Goal: Transaction & Acquisition: Download file/media

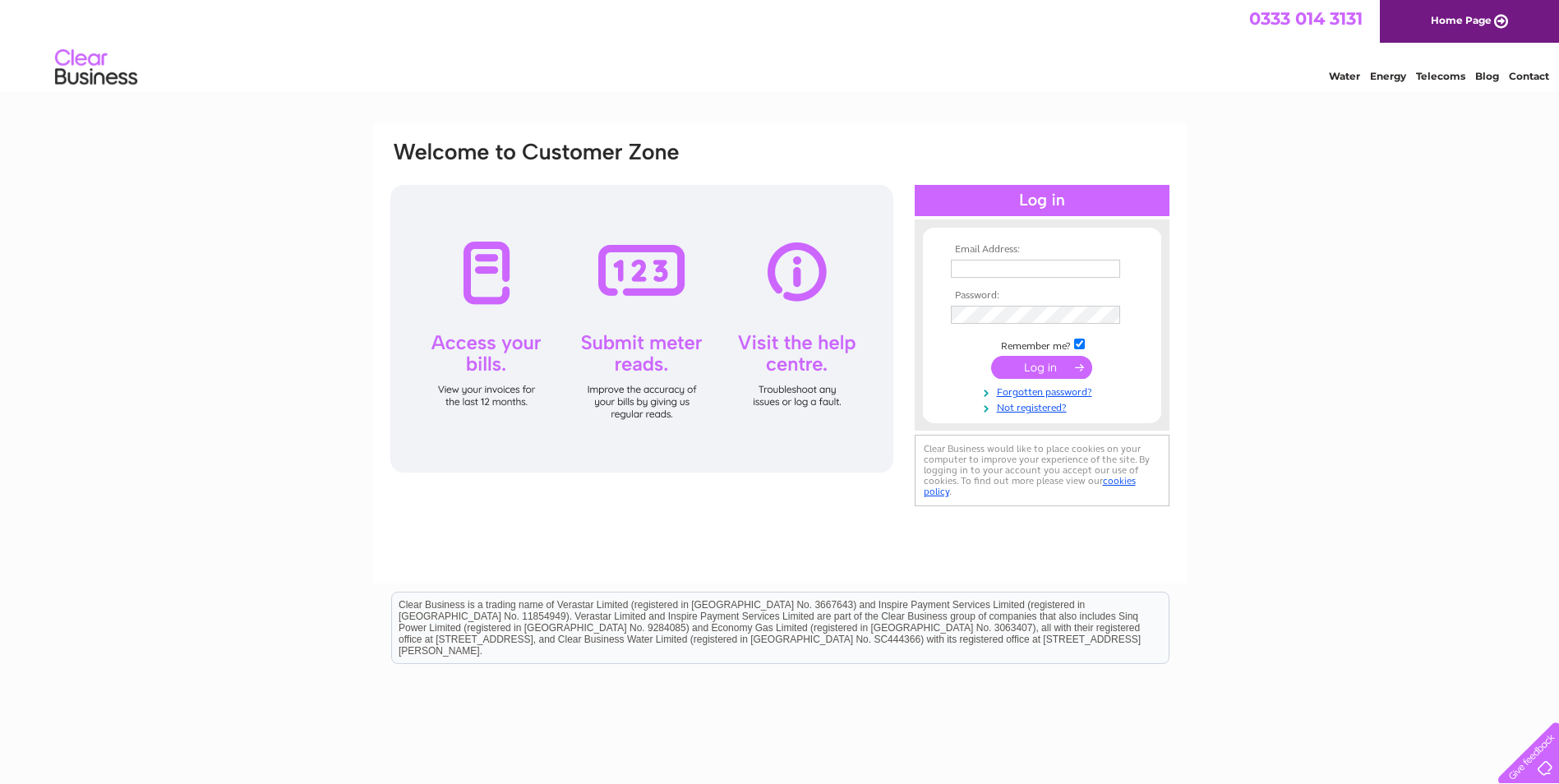
type input "whendy2012@me.com"
click at [1047, 362] on input "submit" at bounding box center [1042, 368] width 101 height 23
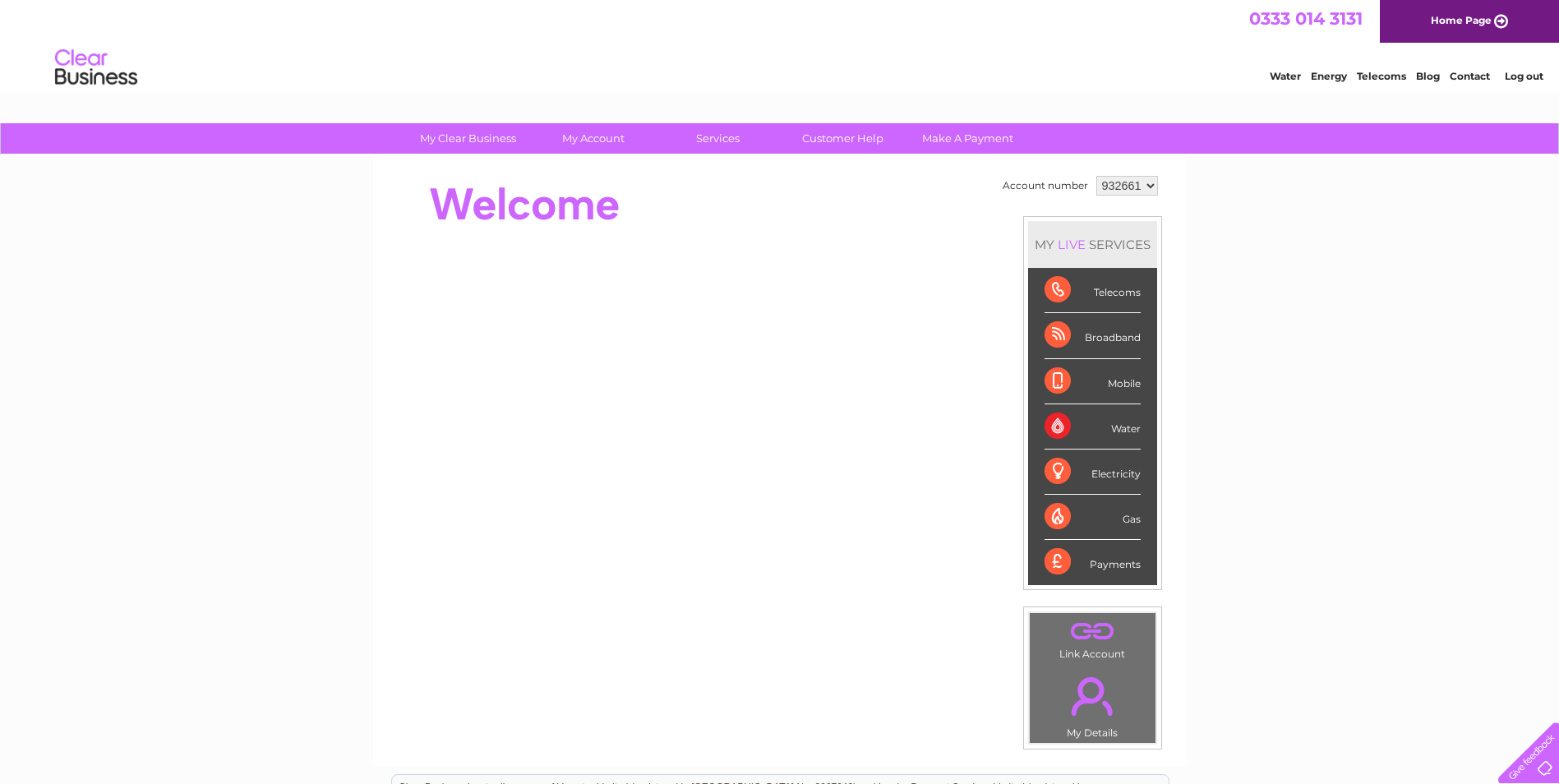
click at [1117, 184] on select "932661 932663 934804" at bounding box center [1127, 185] width 61 height 20
select select "932663"
click at [1097, 176] on select "932661 932663 934804" at bounding box center [1127, 185] width 61 height 20
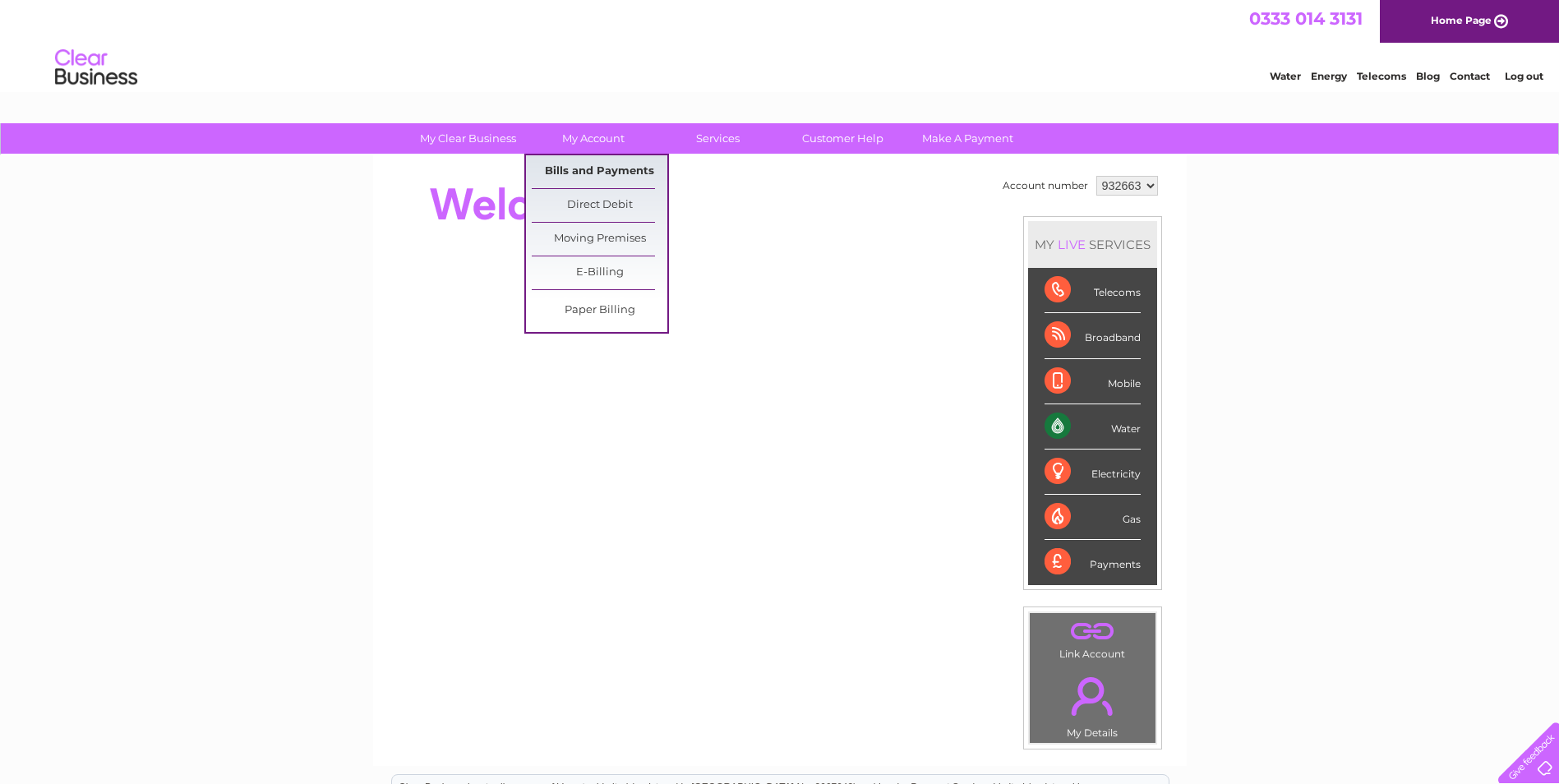
click at [578, 165] on link "Bills and Payments" at bounding box center [599, 172] width 136 height 33
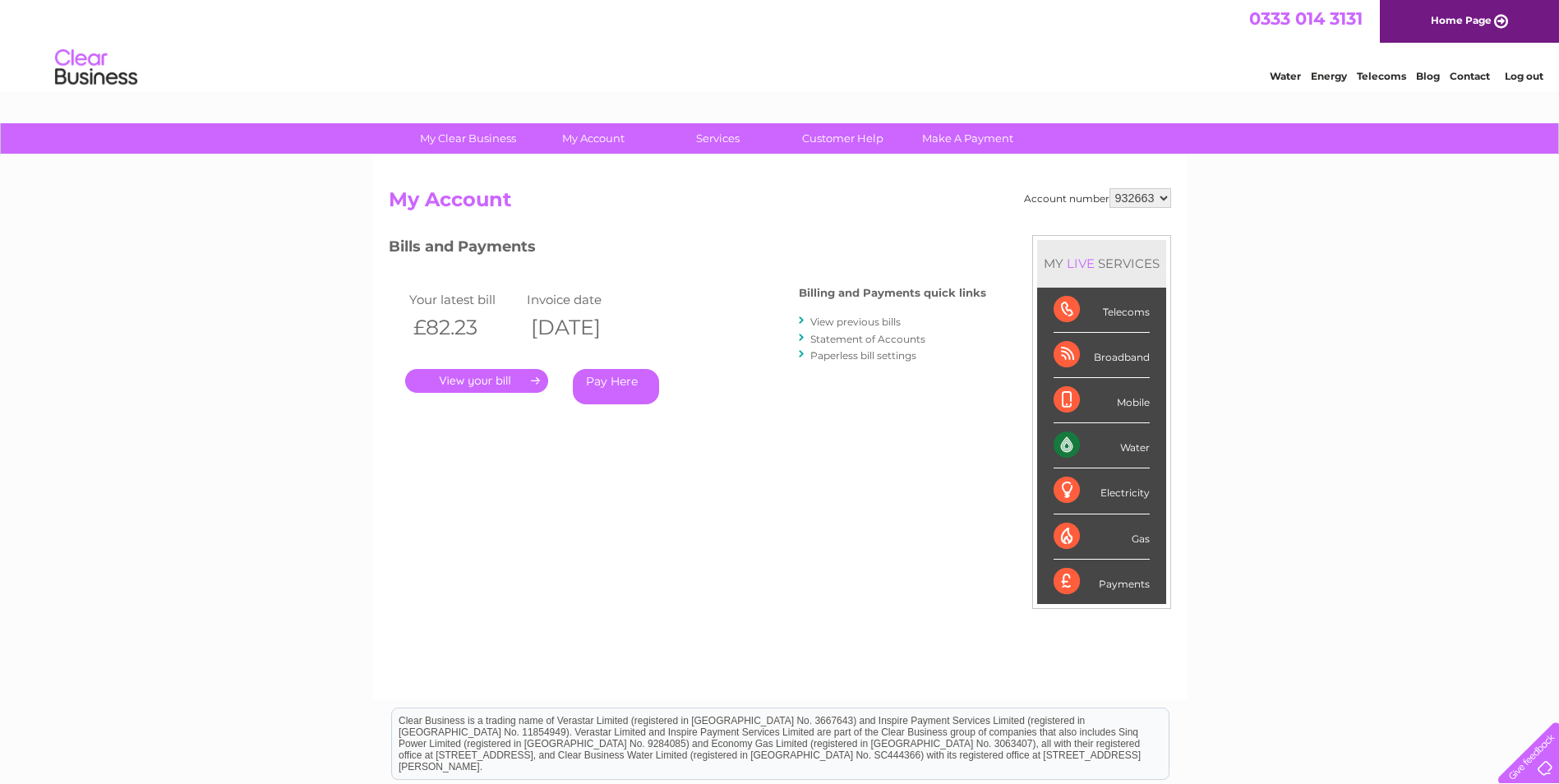
click at [485, 378] on link "." at bounding box center [476, 380] width 143 height 23
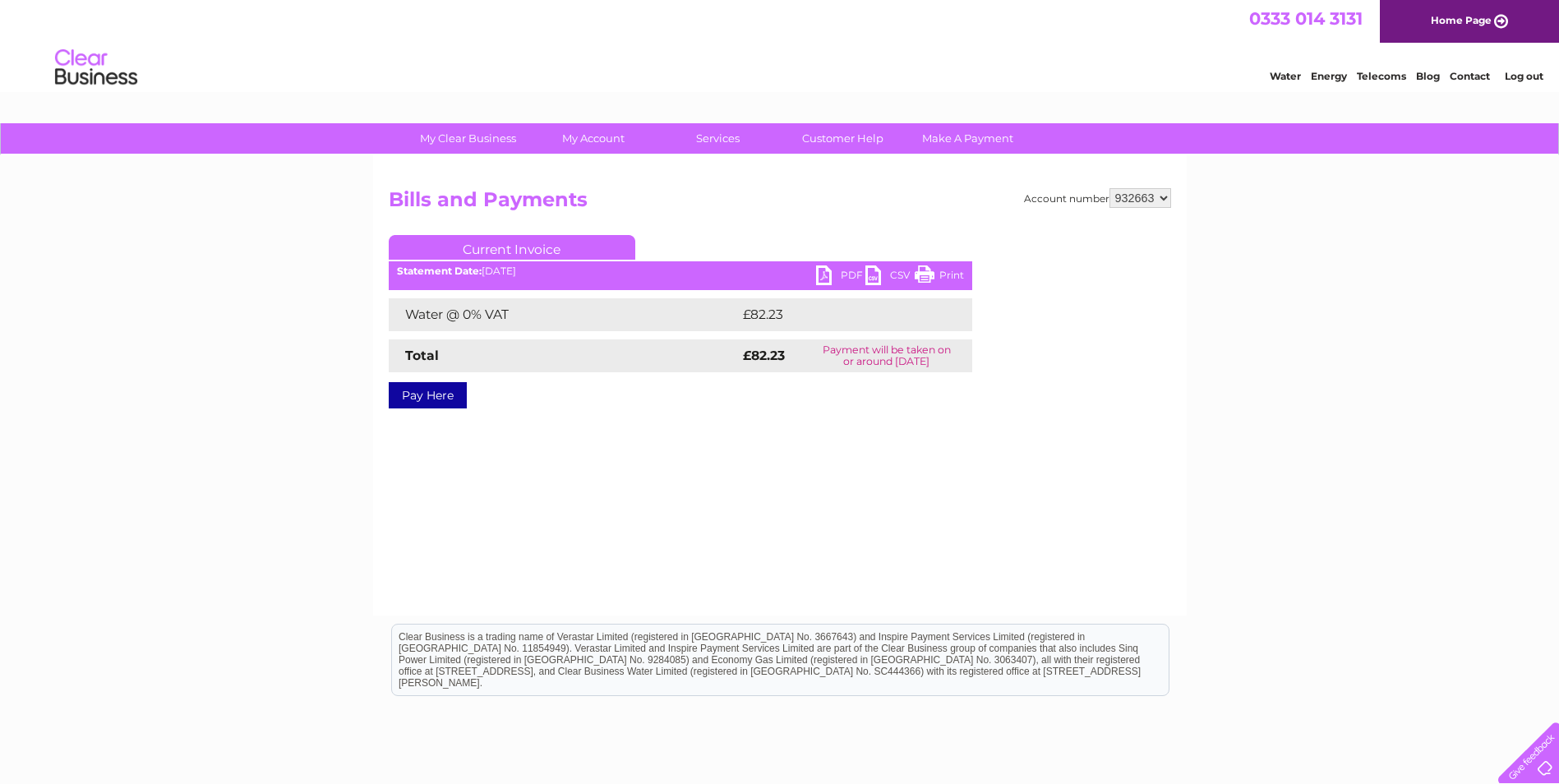
click at [837, 280] on link "PDF" at bounding box center [841, 277] width 50 height 23
click at [1126, 190] on select "932661 932663 934804" at bounding box center [1140, 198] width 61 height 20
select select "934804"
click at [1110, 188] on select "932661 932663 934804" at bounding box center [1140, 198] width 61 height 20
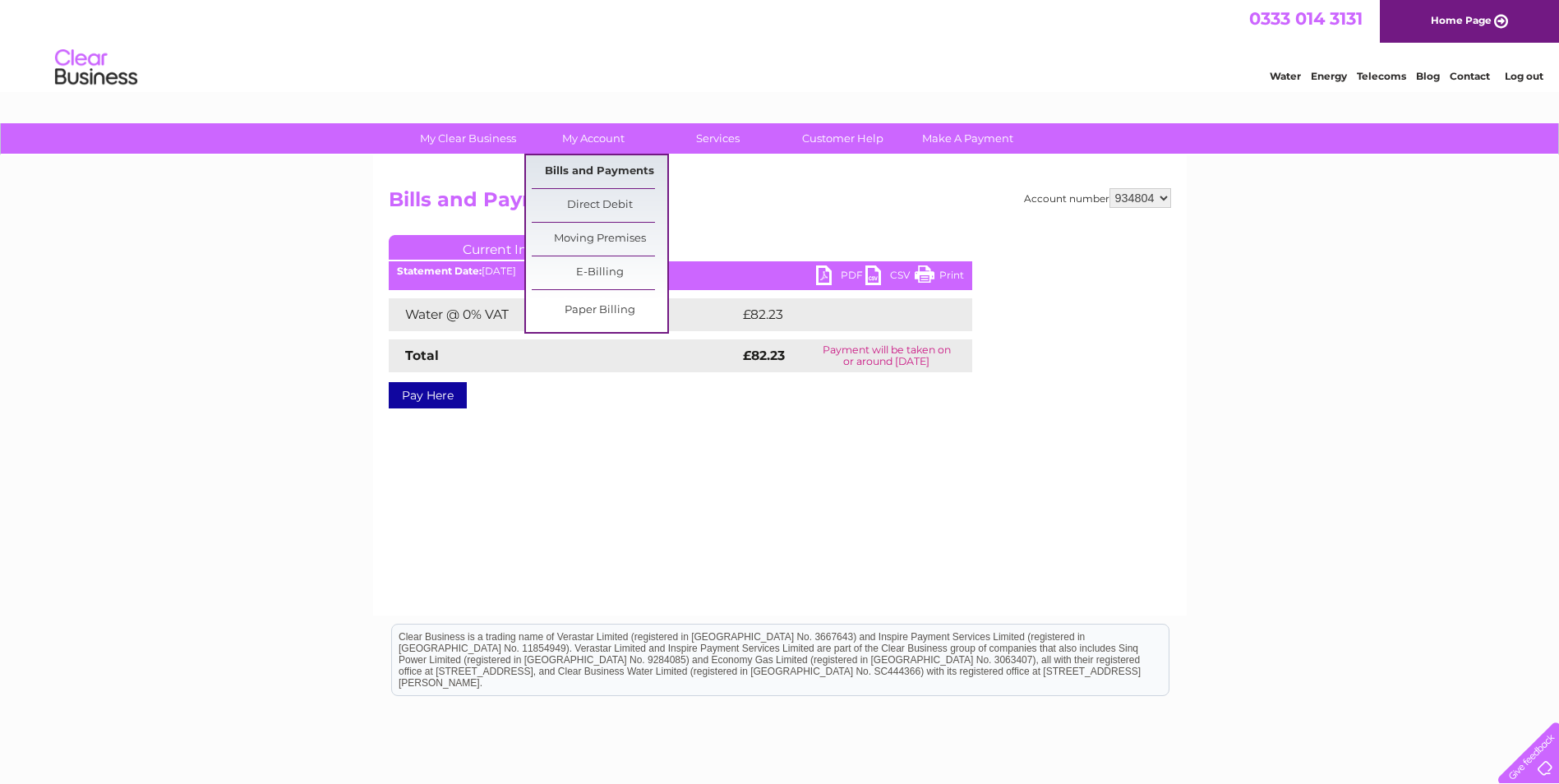
click at [609, 170] on link "Bills and Payments" at bounding box center [599, 172] width 136 height 33
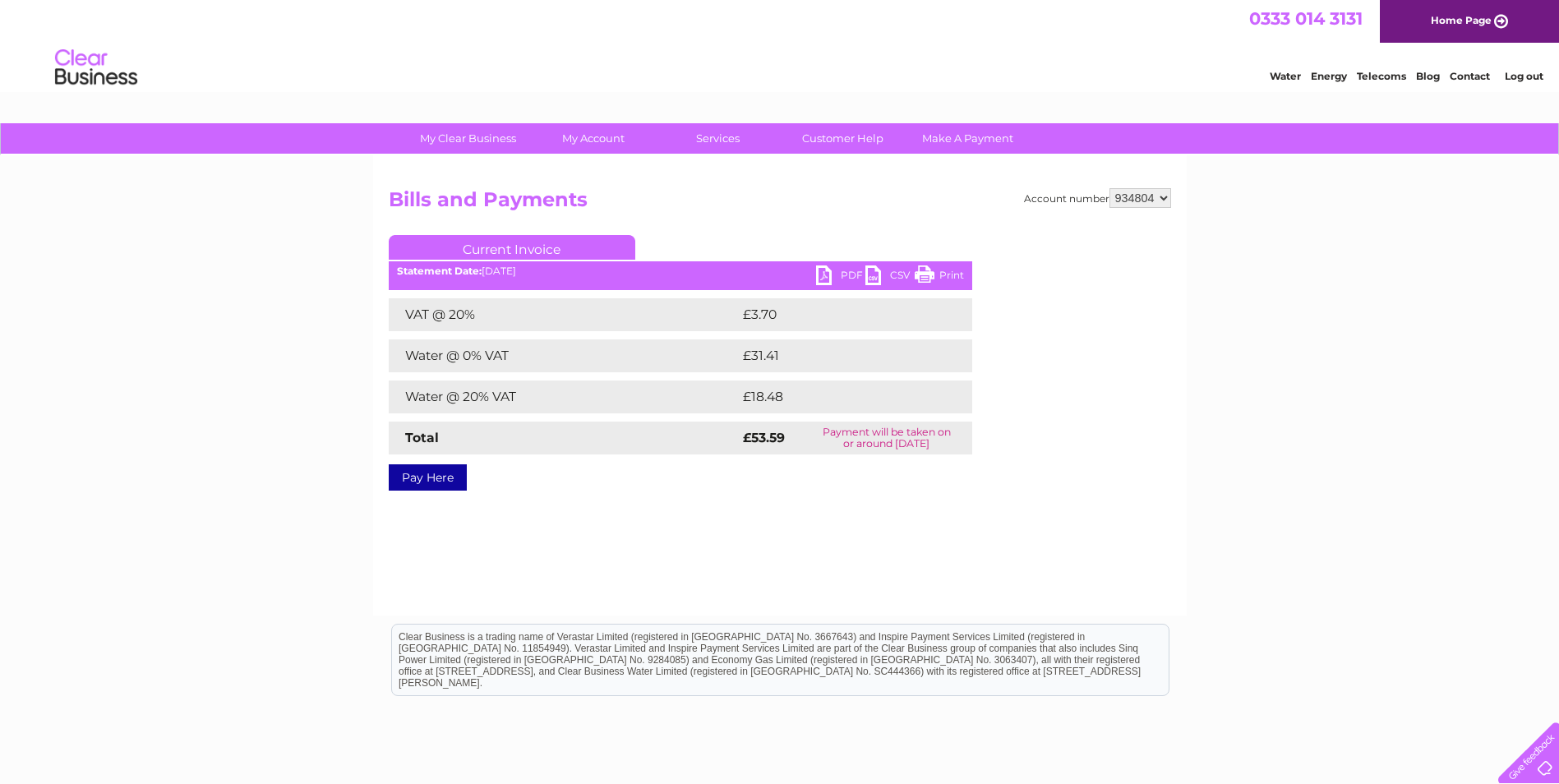
click at [837, 274] on link "PDF" at bounding box center [841, 277] width 50 height 23
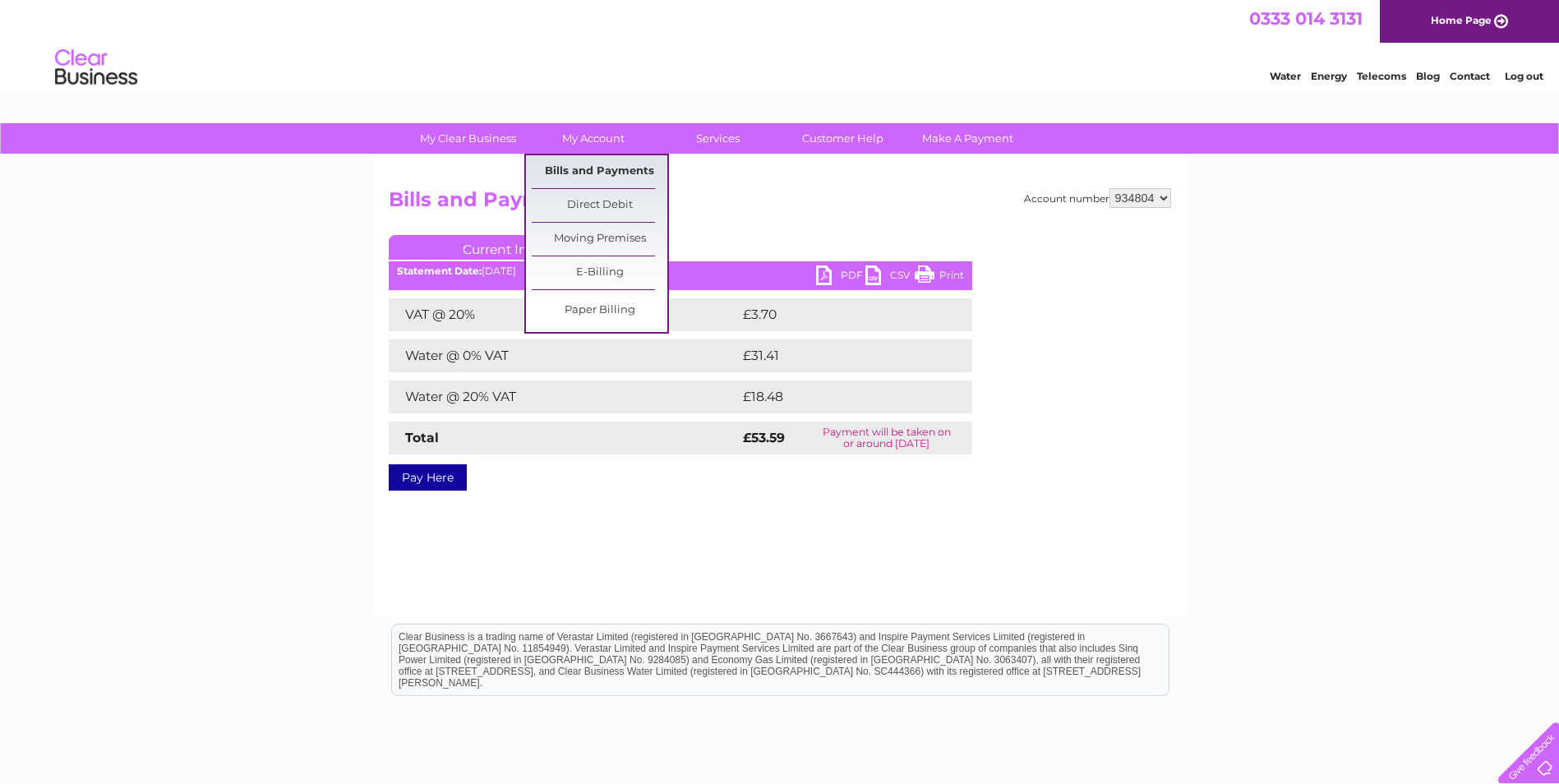
click at [582, 163] on link "Bills and Payments" at bounding box center [599, 172] width 136 height 33
click at [582, 165] on link "Bills and Payments" at bounding box center [599, 172] width 136 height 33
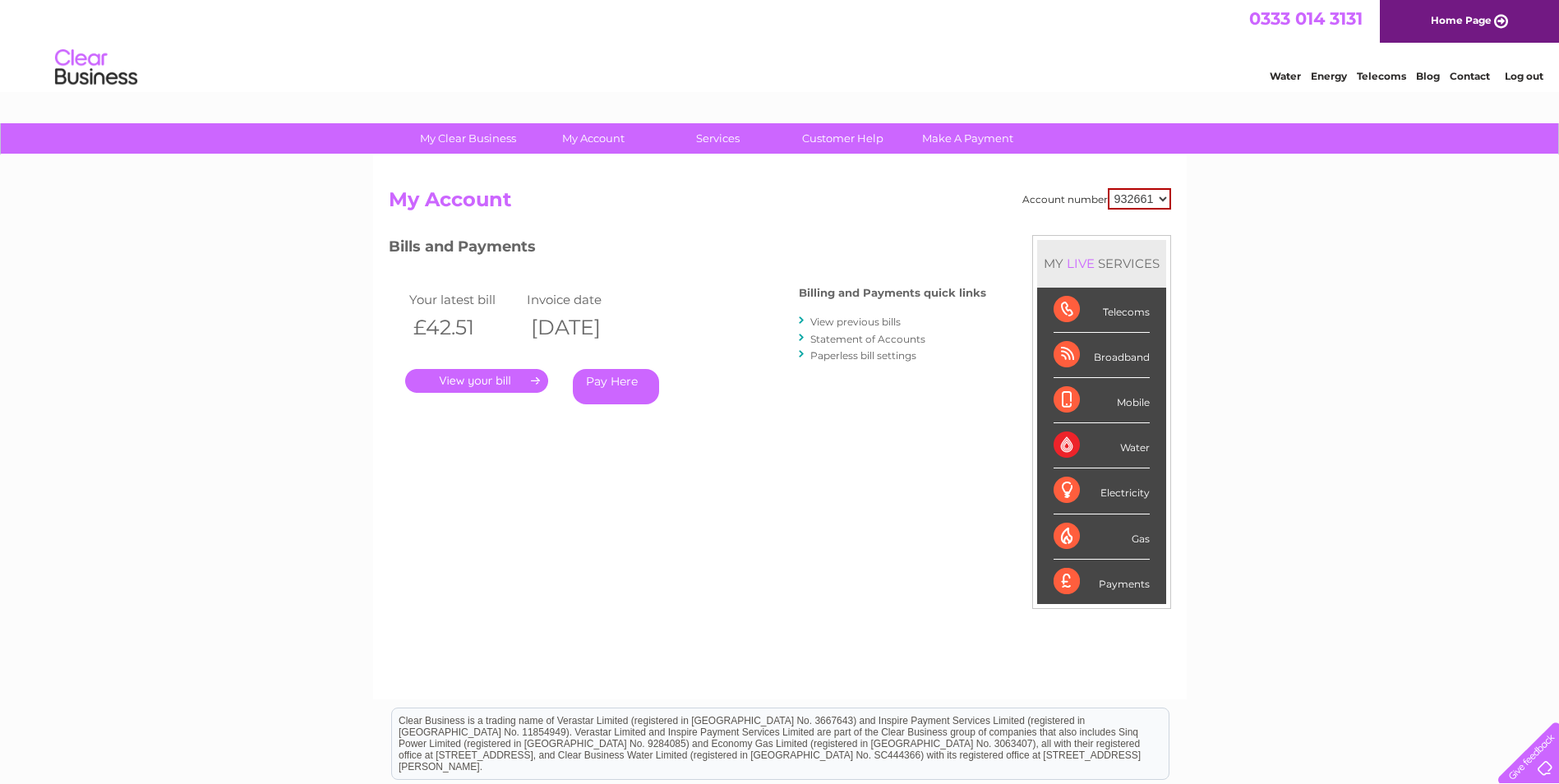
click at [873, 321] on link "View previous bills" at bounding box center [856, 322] width 91 height 13
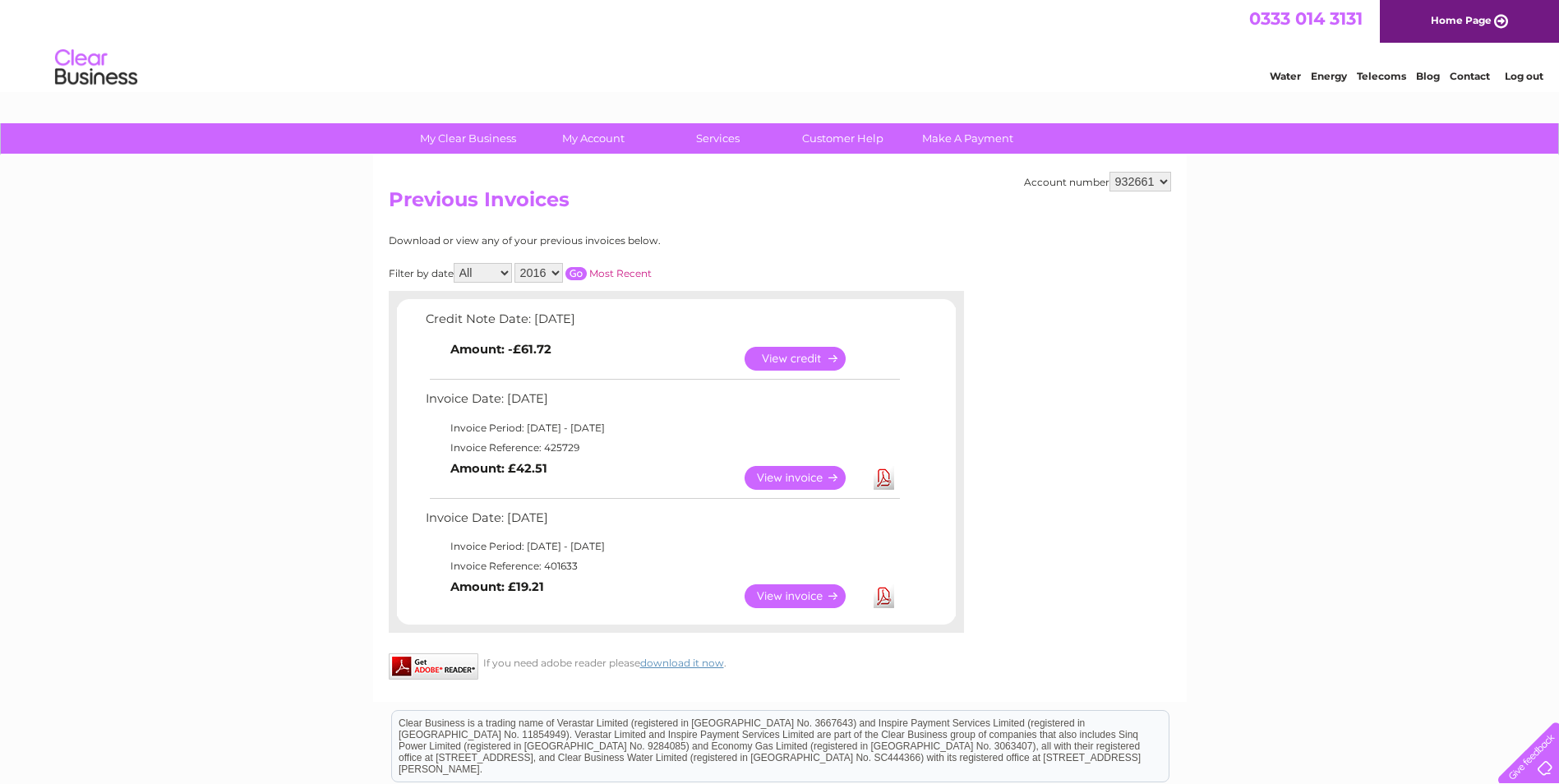
click at [557, 270] on select "2016" at bounding box center [539, 273] width 49 height 20
click at [558, 270] on select "2016" at bounding box center [539, 273] width 49 height 20
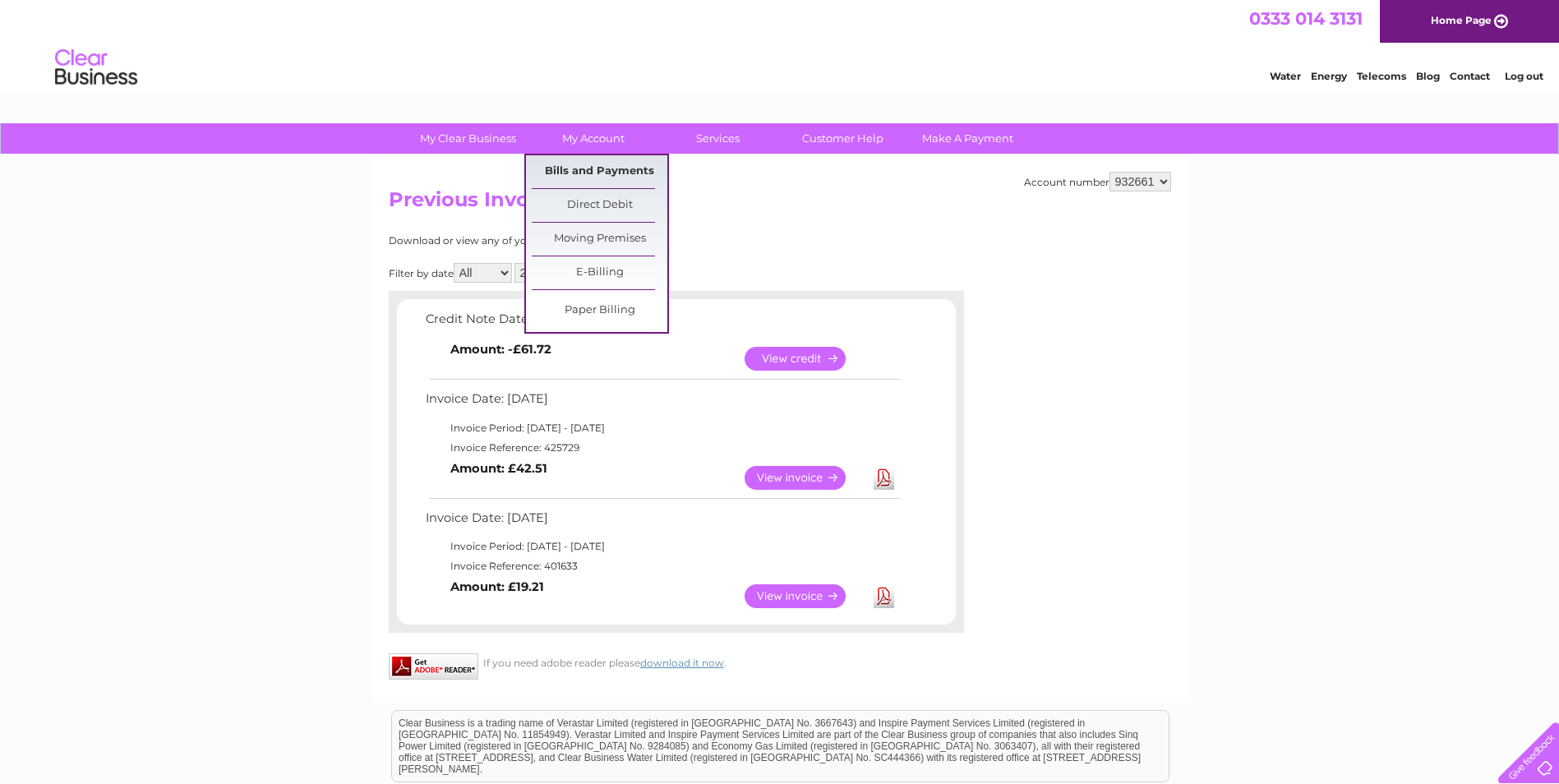
click at [593, 168] on link "Bills and Payments" at bounding box center [599, 172] width 136 height 33
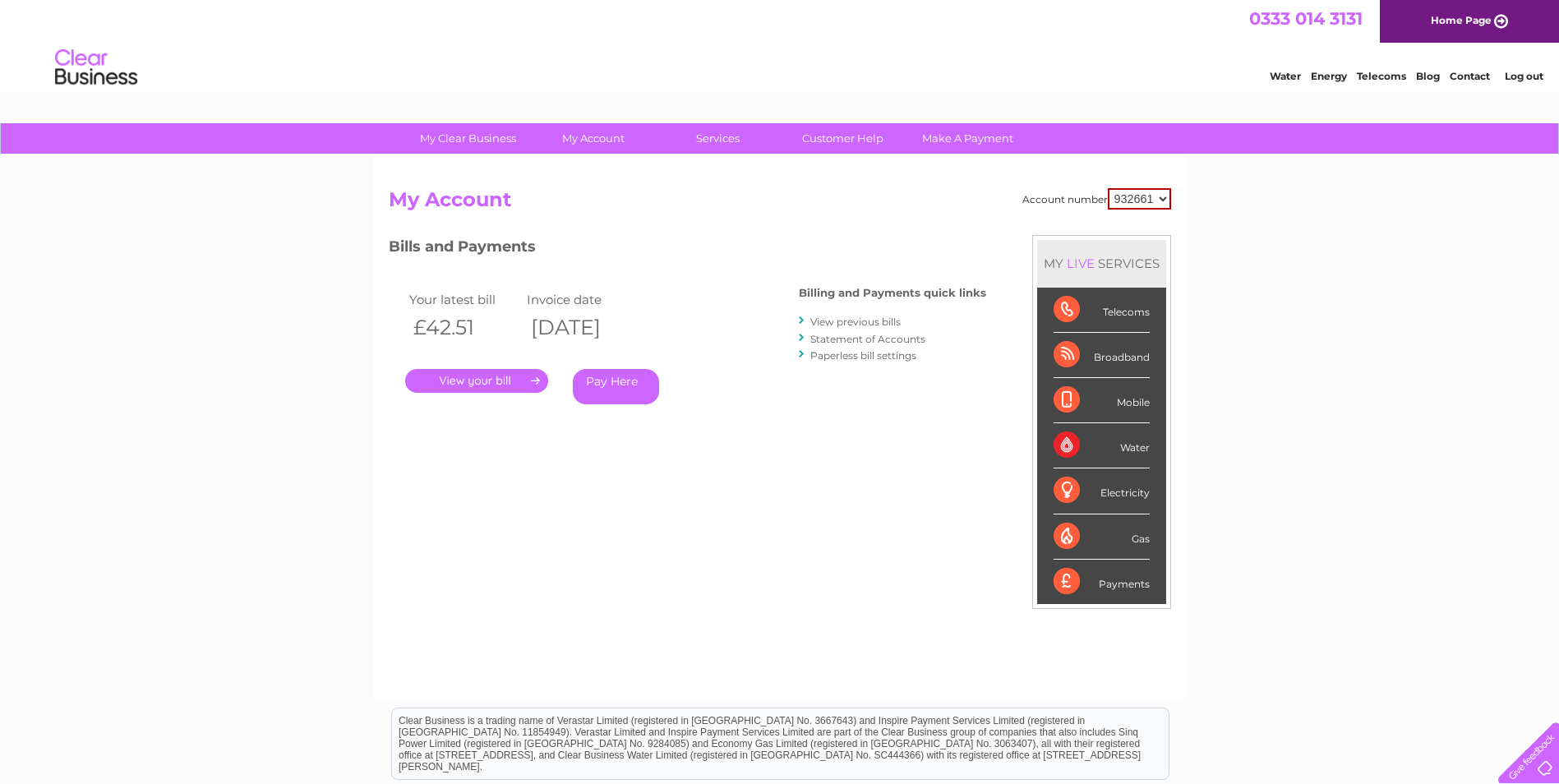
click at [1131, 201] on select "932661 932663 934804" at bounding box center [1139, 199] width 63 height 21
select select "934804"
click at [1108, 188] on select "932661 932663 934804" at bounding box center [1139, 199] width 63 height 21
click at [879, 320] on link "View previous bills" at bounding box center [856, 322] width 91 height 13
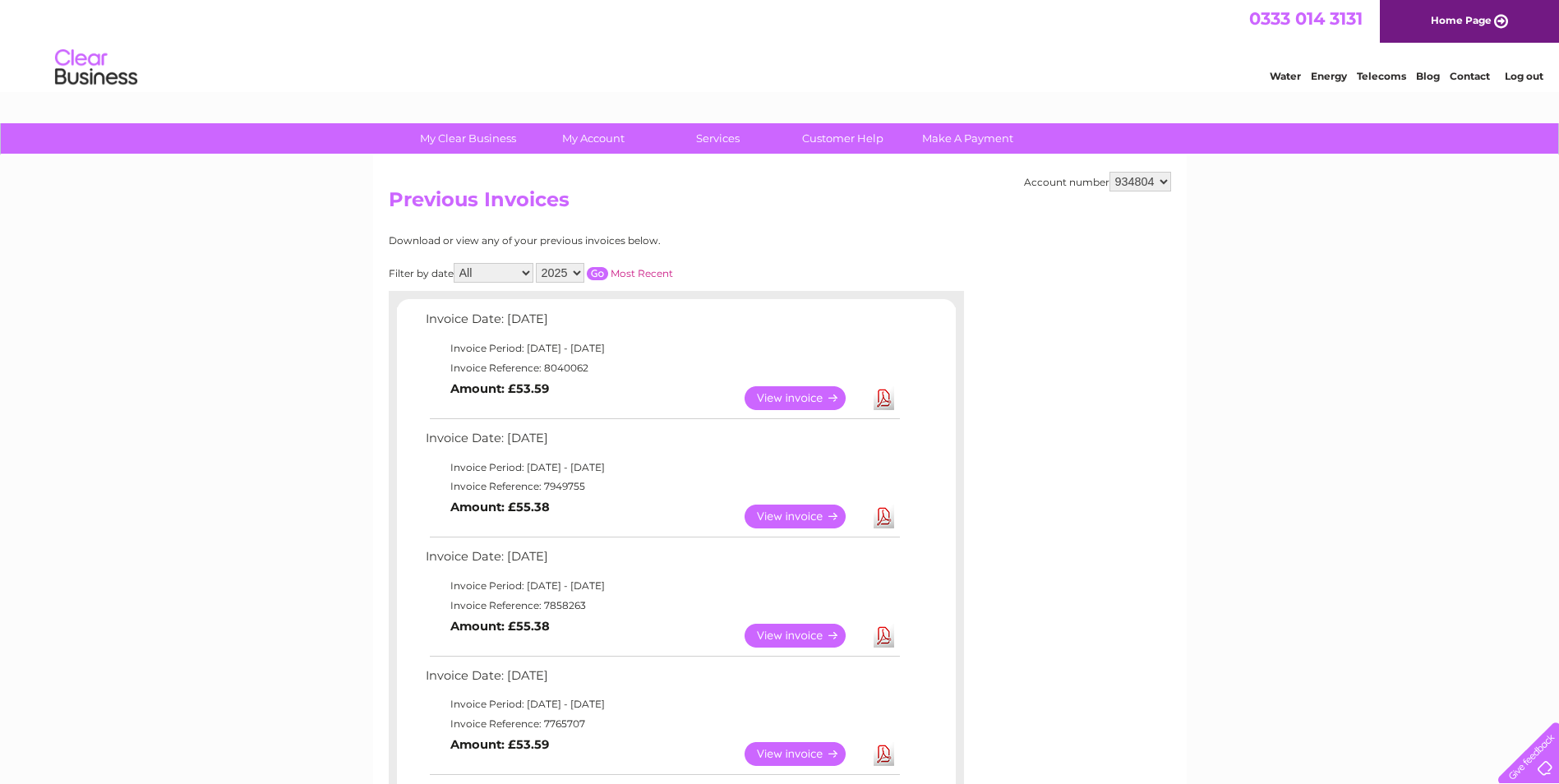
click at [882, 515] on link "Download" at bounding box center [884, 516] width 20 height 23
click at [884, 635] on link "Download" at bounding box center [884, 636] width 20 height 23
click at [880, 755] on link "Download" at bounding box center [884, 754] width 20 height 23
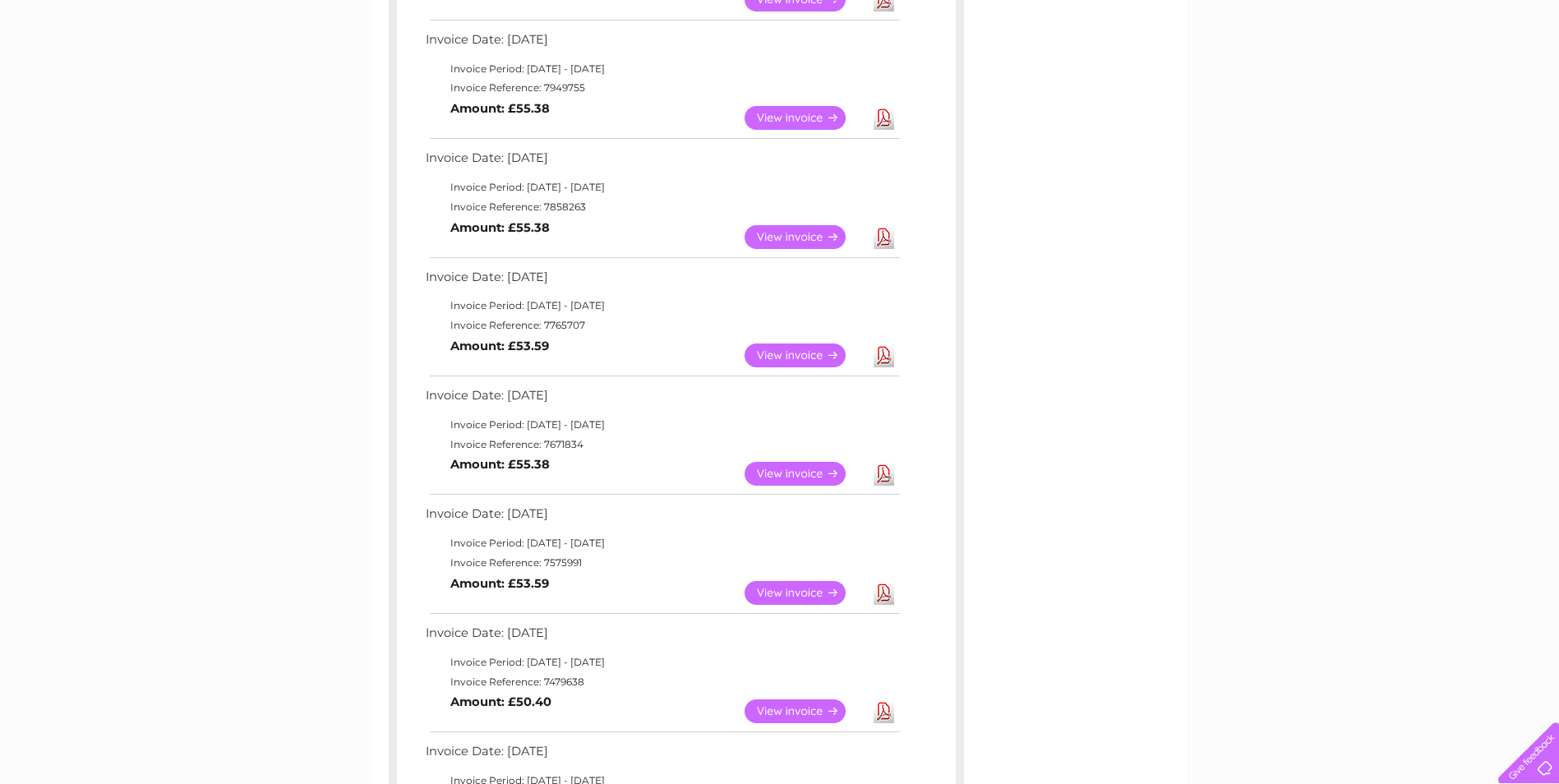
scroll to position [420, 0]
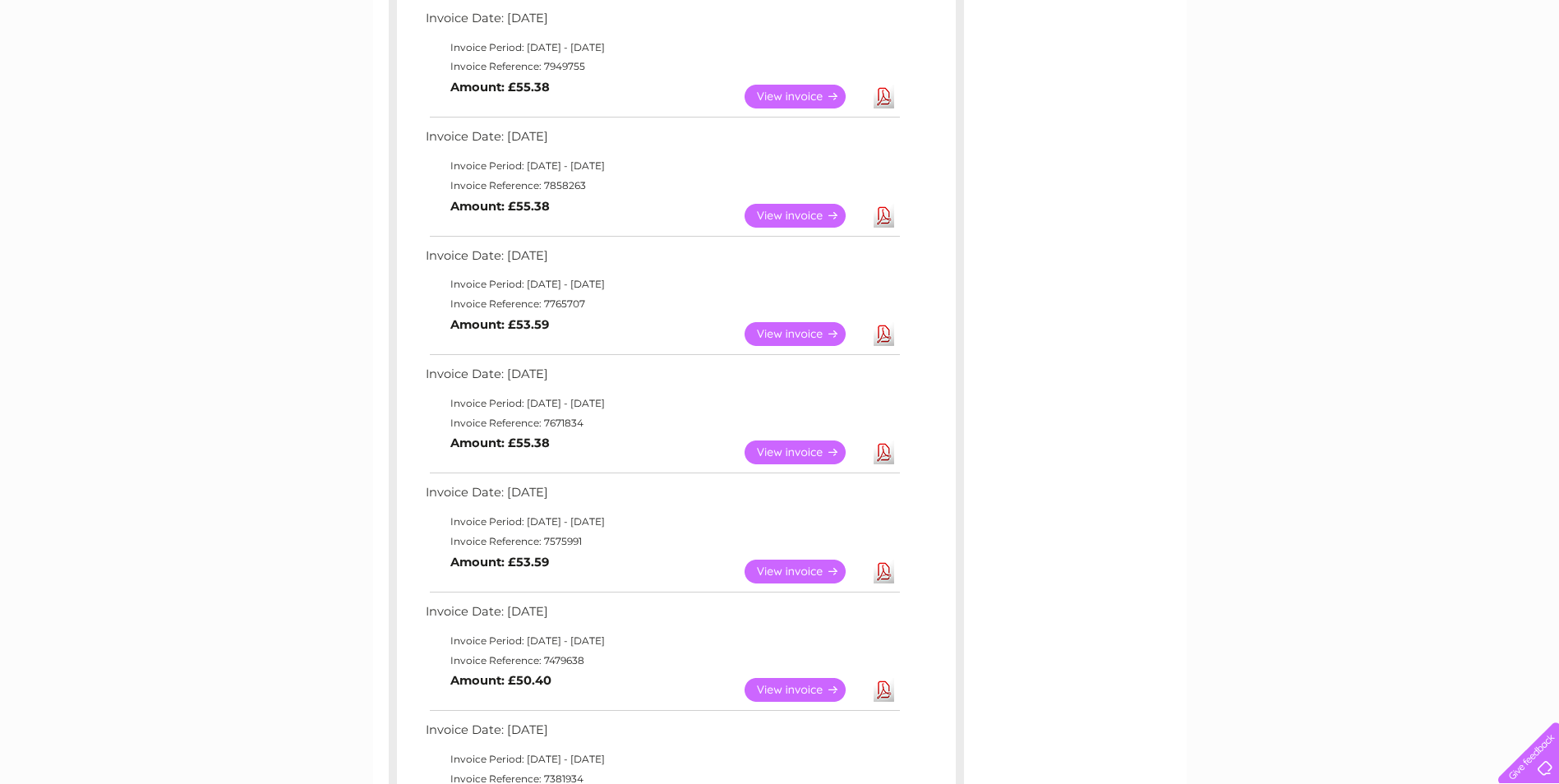
click at [886, 454] on link "Download" at bounding box center [884, 452] width 20 height 23
click at [883, 575] on link "Download" at bounding box center [884, 571] width 20 height 23
click at [885, 692] on link "Download" at bounding box center [884, 689] width 20 height 23
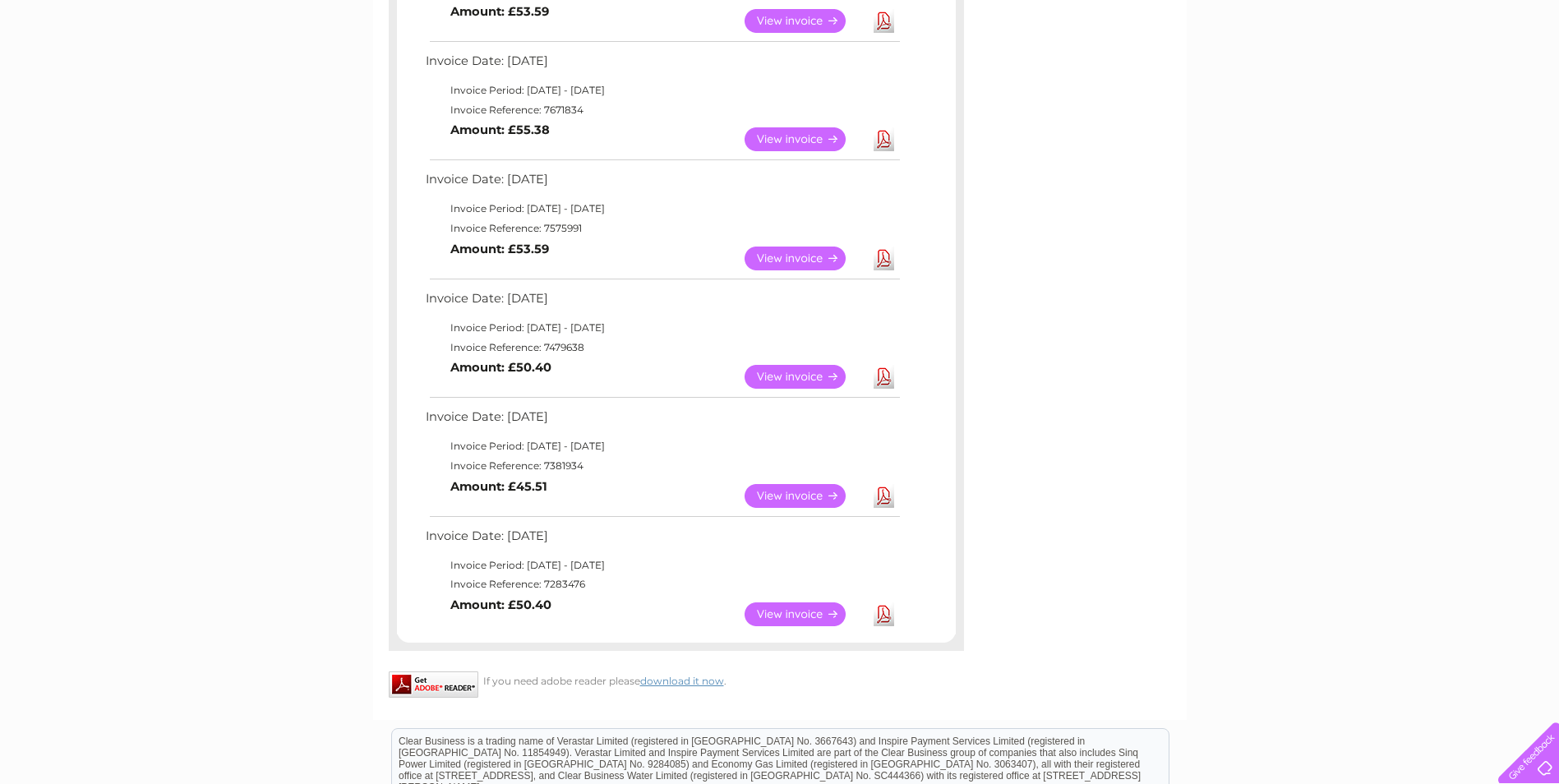
scroll to position [780, 0]
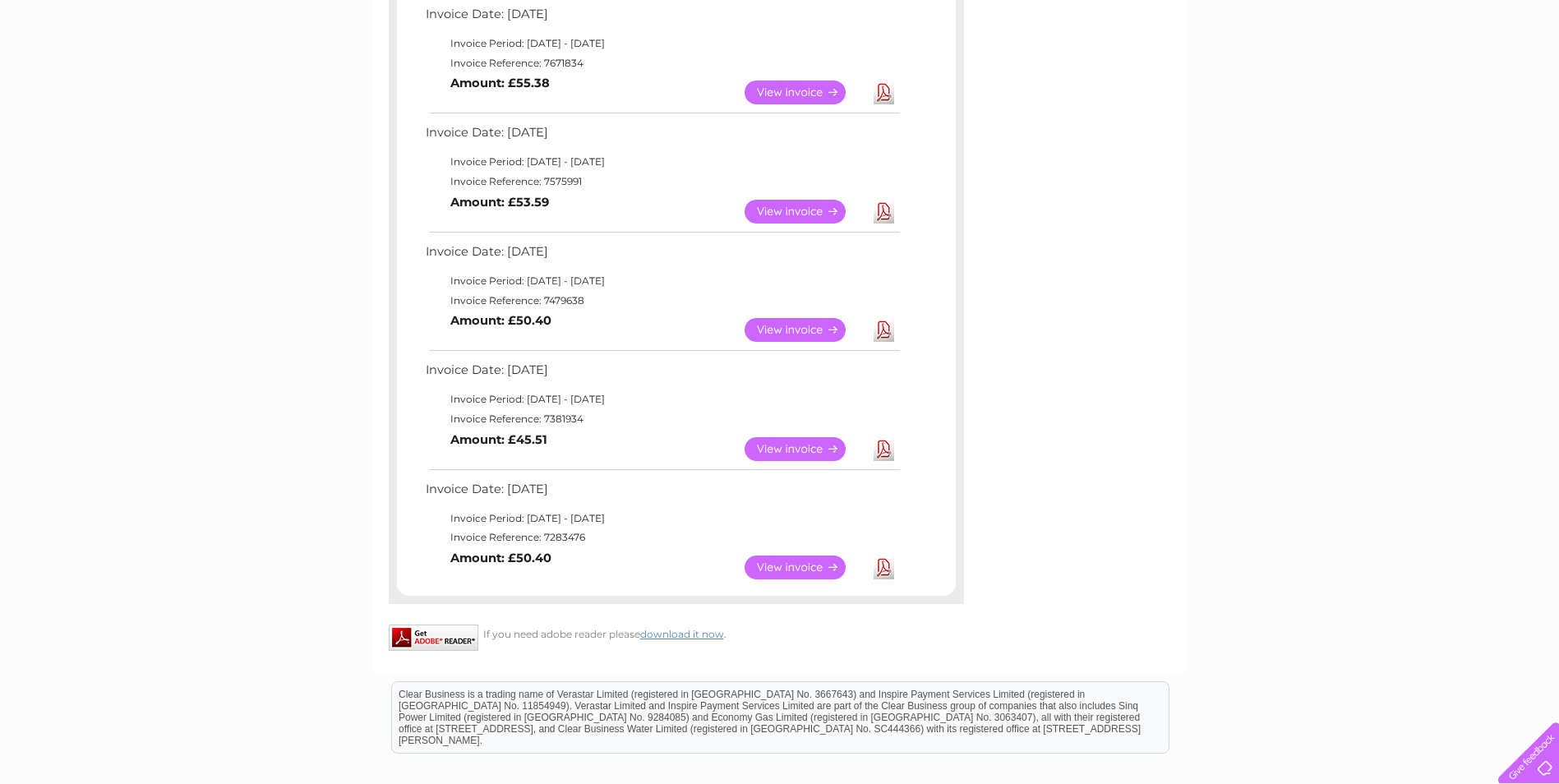
click at [886, 447] on link "Download" at bounding box center [884, 449] width 20 height 23
click at [882, 570] on link "Download" at bounding box center [884, 568] width 20 height 23
click at [888, 448] on link "Download" at bounding box center [884, 449] width 20 height 23
click at [881, 327] on link "Download" at bounding box center [884, 330] width 20 height 23
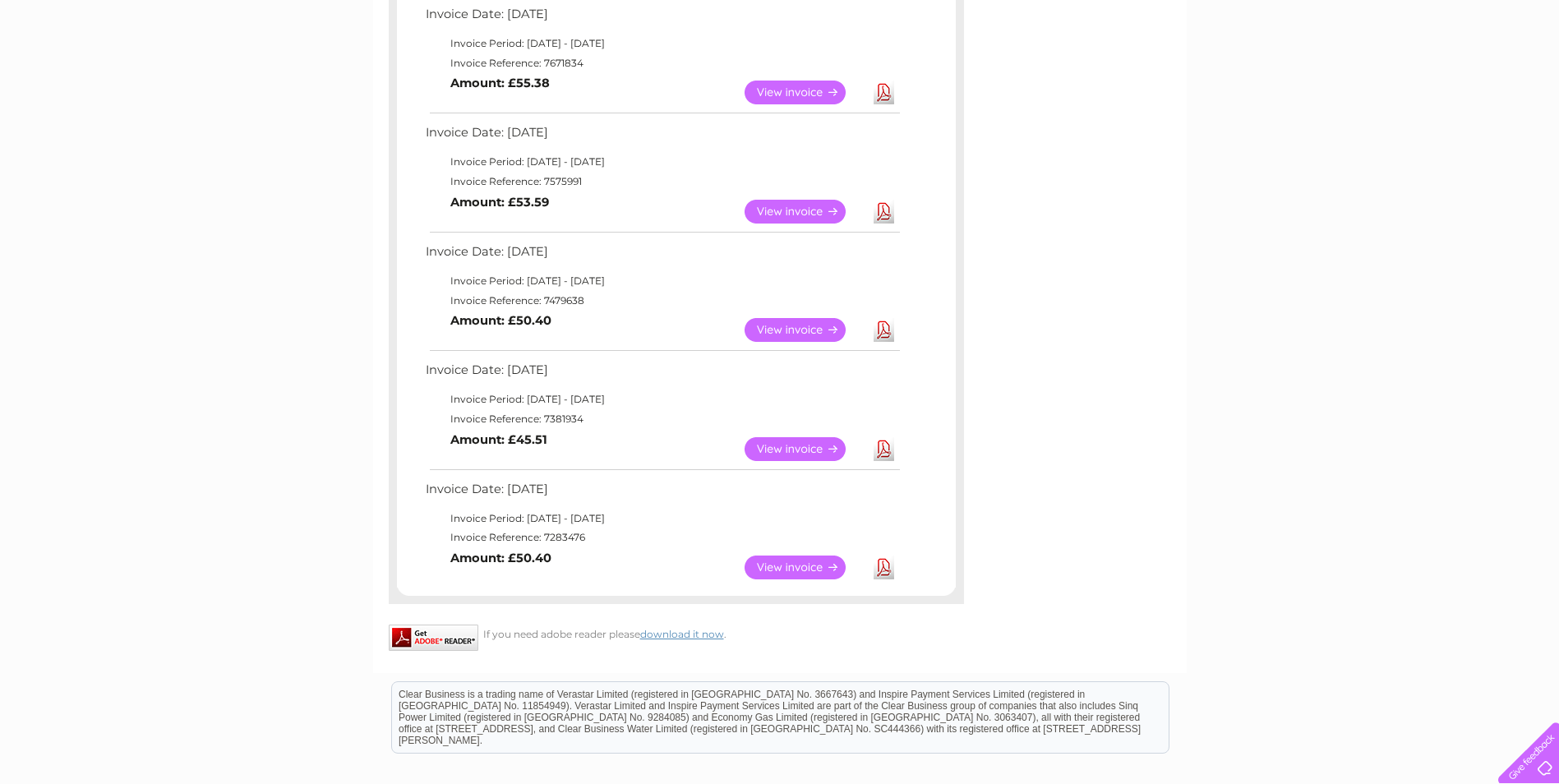
click at [881, 327] on link "Download" at bounding box center [884, 330] width 20 height 23
click at [885, 213] on link "Download" at bounding box center [884, 212] width 20 height 23
click at [885, 92] on link "Download" at bounding box center [884, 93] width 20 height 23
click at [959, 30] on div "Invoice Date: 02 September 2025 Invoice Period: 1 September 2025 - 30 September…" at bounding box center [677, 58] width 576 height 1060
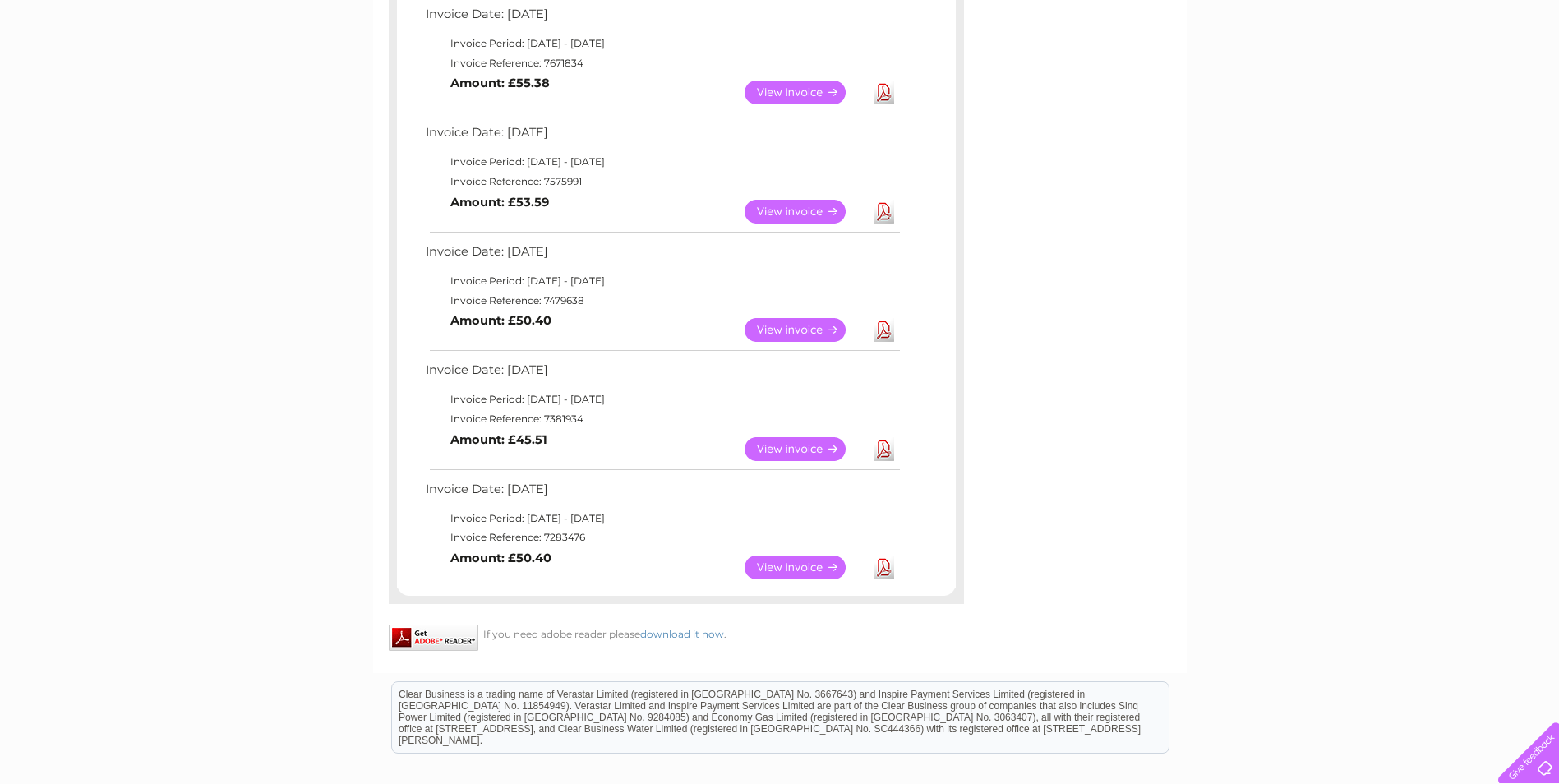
click at [959, 30] on div "Invoice Date: 02 September 2025 Invoice Period: 1 September 2025 - 30 September…" at bounding box center [677, 58] width 576 height 1060
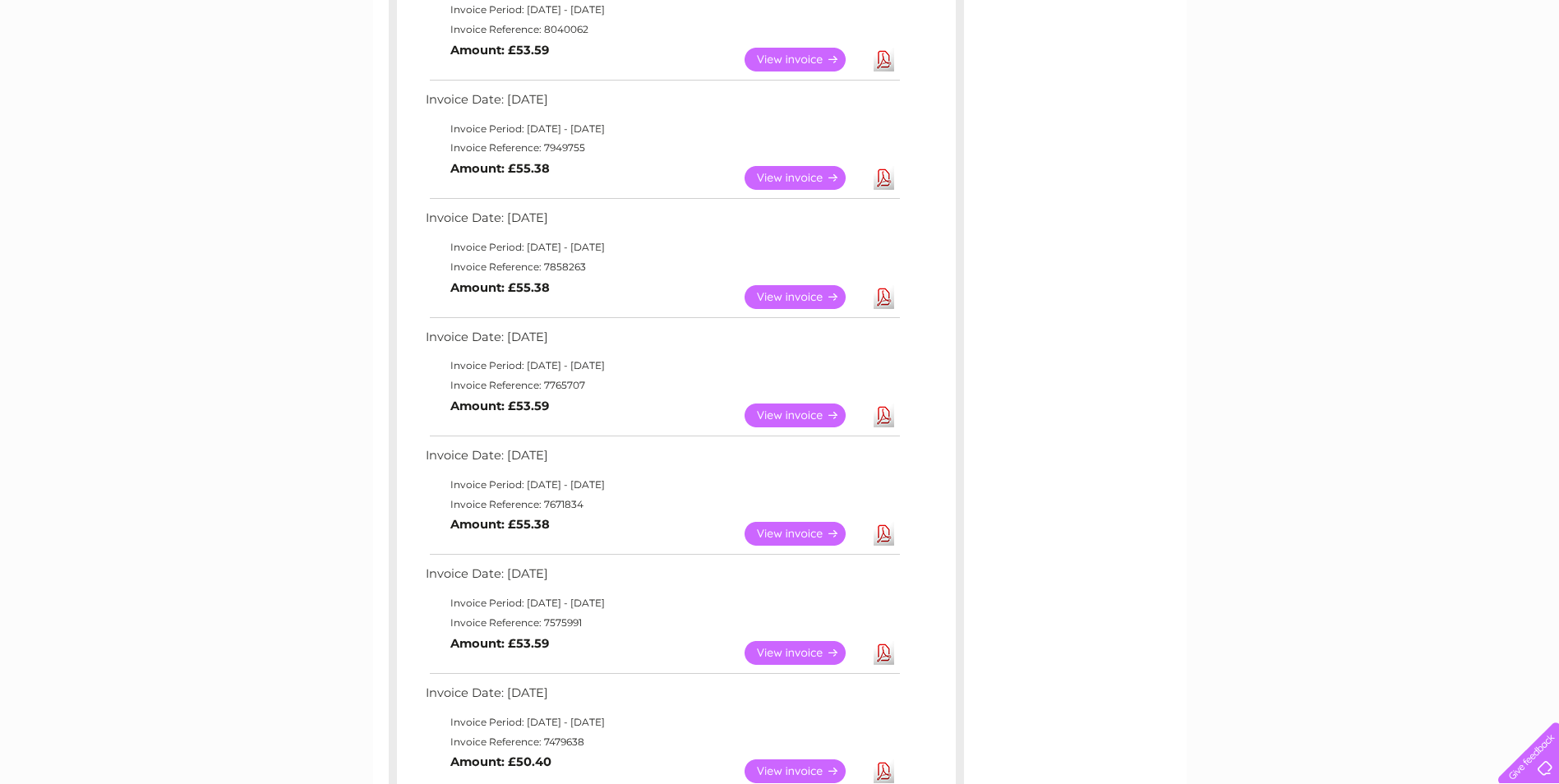
scroll to position [316, 0]
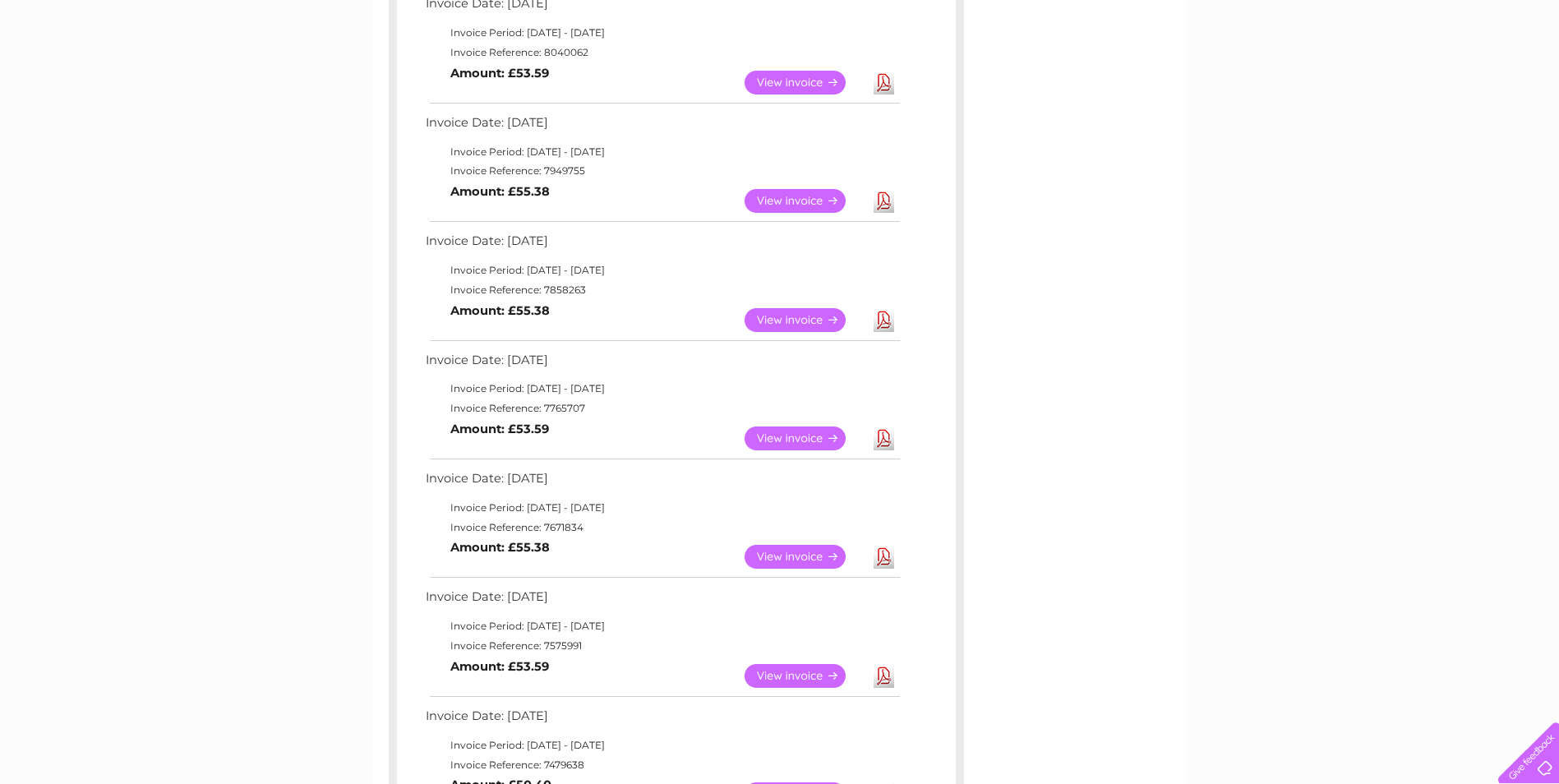
click at [881, 322] on link "Download" at bounding box center [884, 320] width 20 height 23
click at [931, 286] on div "Invoice Date: 02 September 2025 Invoice Period: 1 September 2025 - 30 September…" at bounding box center [676, 522] width 559 height 1059
click at [933, 285] on div "Invoice Date: 02 September 2025 Invoice Period: 1 September 2025 - 30 September…" at bounding box center [676, 522] width 559 height 1059
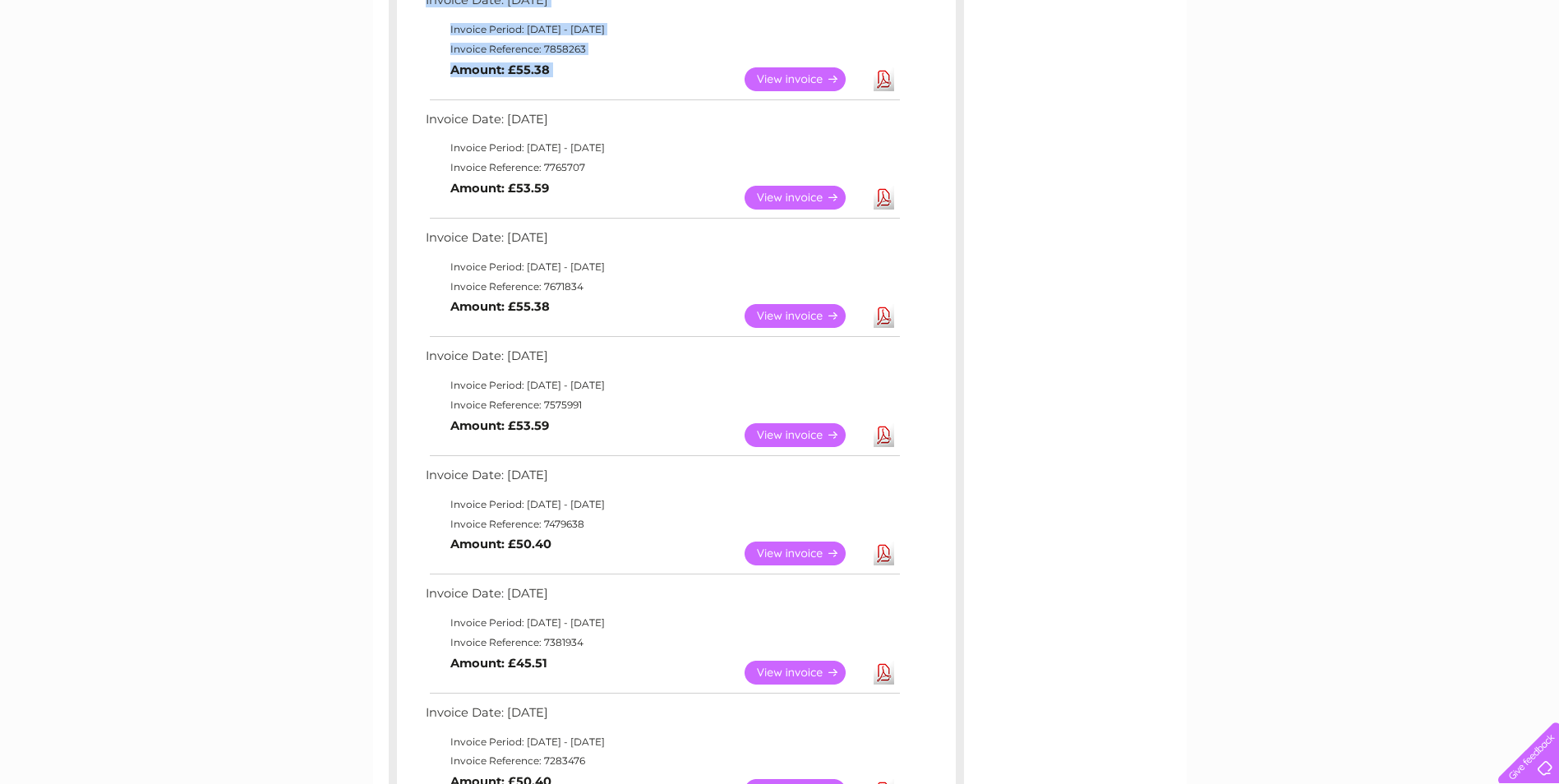
scroll to position [609, 0]
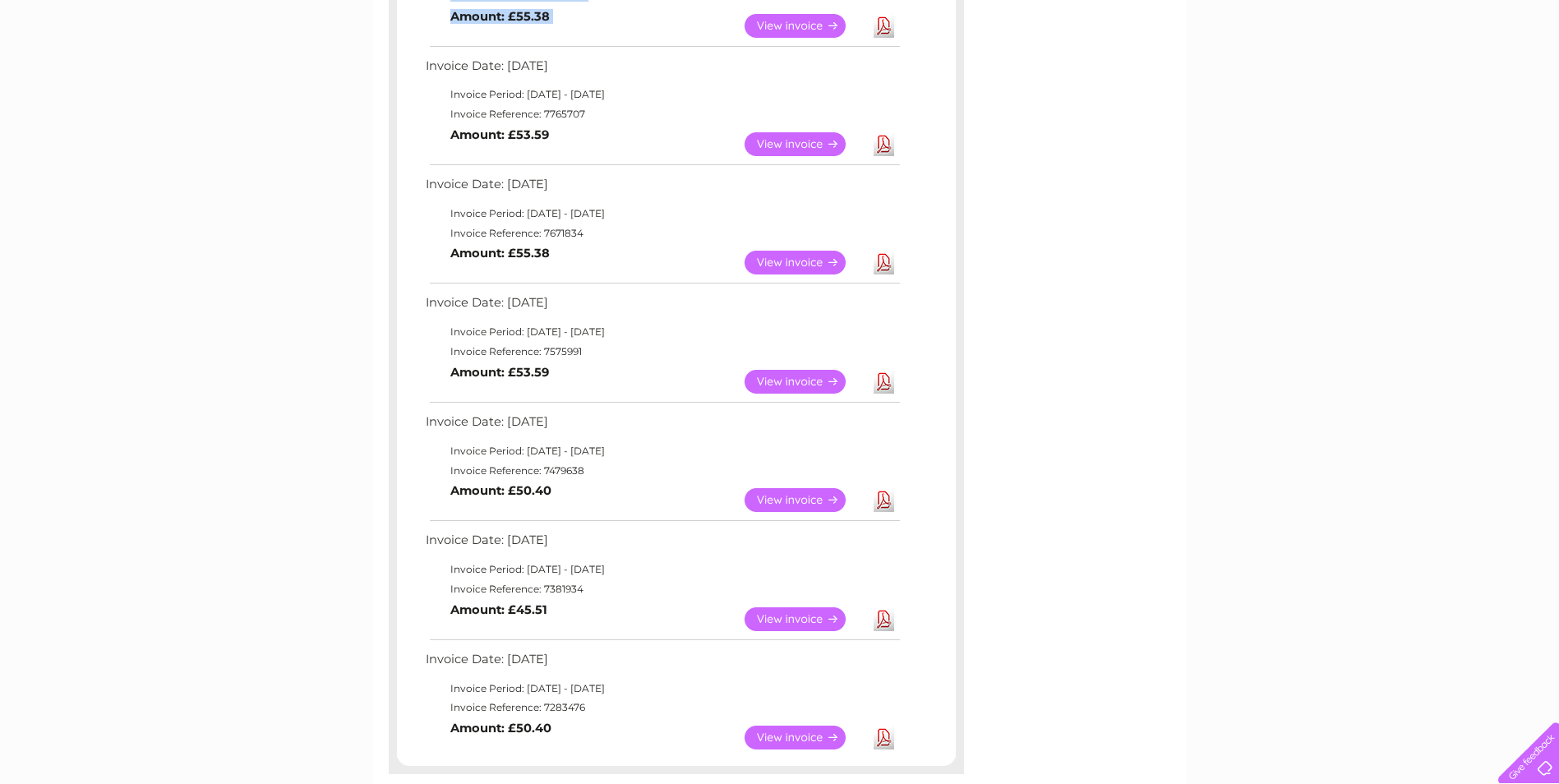
click at [887, 500] on link "Download" at bounding box center [884, 500] width 20 height 23
click at [887, 501] on link "Download" at bounding box center [884, 500] width 20 height 23
click at [885, 504] on link "Download" at bounding box center [884, 500] width 20 height 23
click at [819, 496] on link "View" at bounding box center [805, 500] width 121 height 23
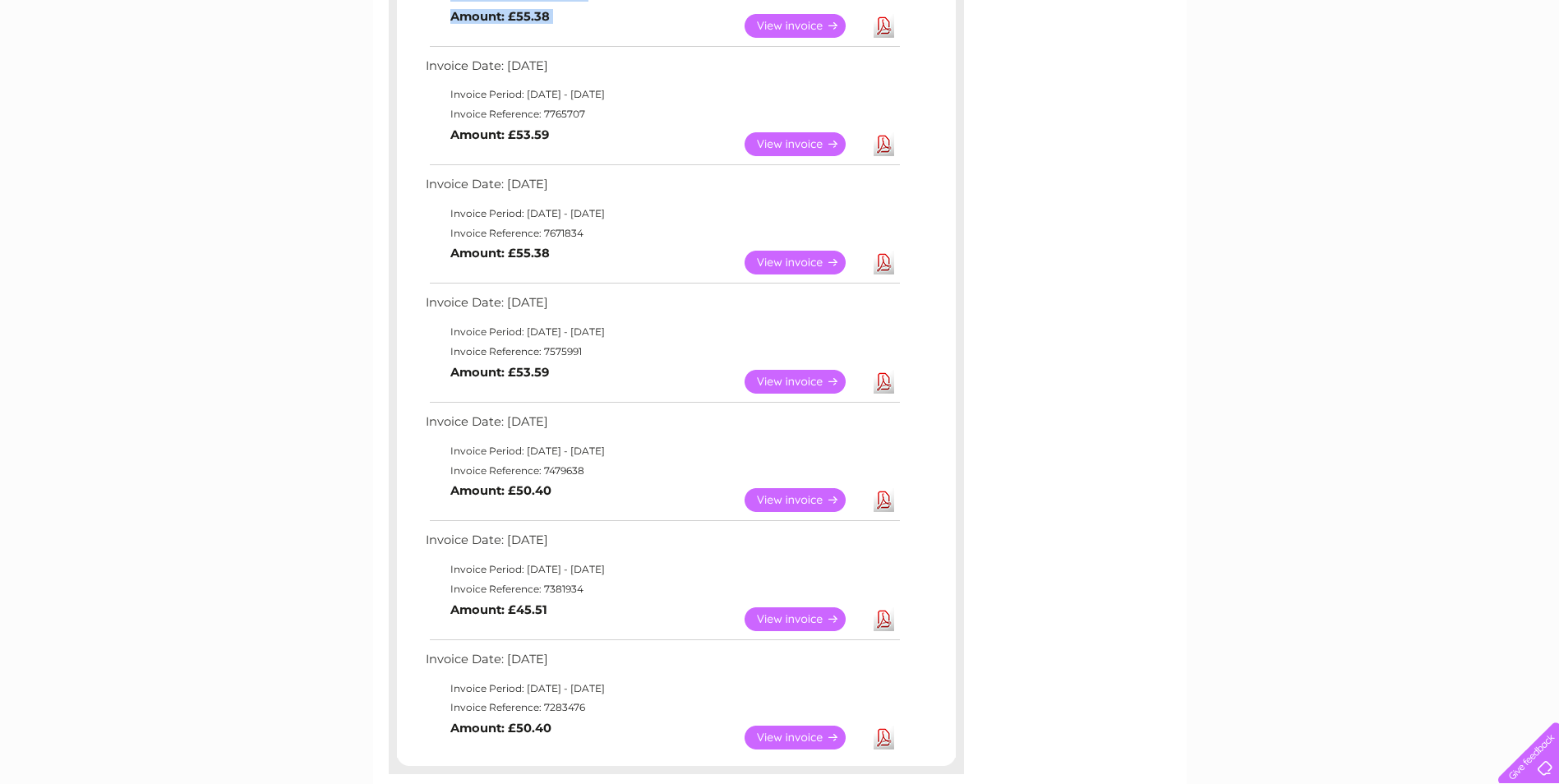
click at [878, 504] on link "Download" at bounding box center [884, 500] width 20 height 23
